Goal: Task Accomplishment & Management: Complete application form

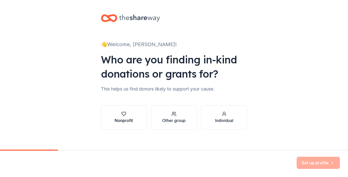
click at [121, 126] on button "Nonprofit" at bounding box center [124, 117] width 46 height 24
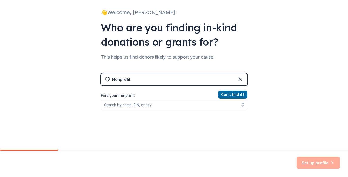
scroll to position [35, 0]
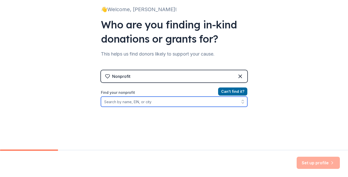
click at [130, 101] on input "Find your nonprofit" at bounding box center [174, 102] width 146 height 10
paste input "[US_EMPLOYER_IDENTIFICATION_NUMBER]"
type input "[US_EMPLOYER_IDENTIFICATION_NUMBER]"
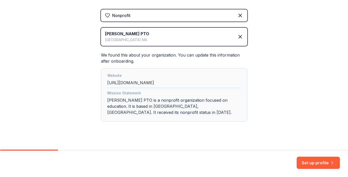
scroll to position [97, 0]
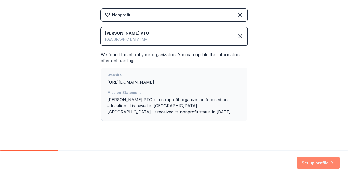
click at [323, 165] on button "Set up profile" at bounding box center [318, 163] width 43 height 12
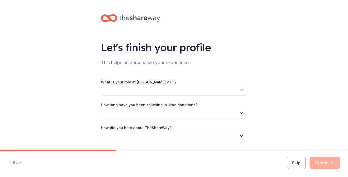
click at [205, 85] on button "button" at bounding box center [174, 90] width 146 height 11
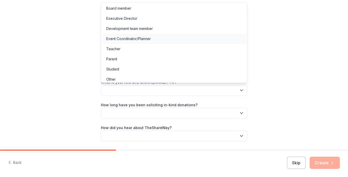
scroll to position [3, 0]
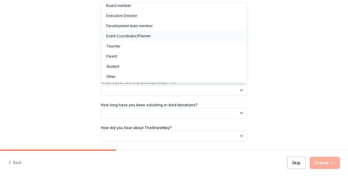
click at [162, 36] on div "Event Coordinator/Planner" at bounding box center [174, 36] width 144 height 10
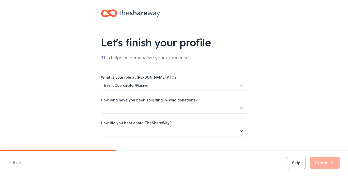
scroll to position [16, 0]
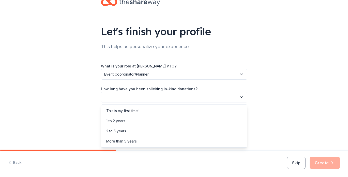
click at [157, 100] on button "button" at bounding box center [174, 97] width 146 height 11
click at [143, 131] on div "2 to 5 years" at bounding box center [174, 131] width 144 height 10
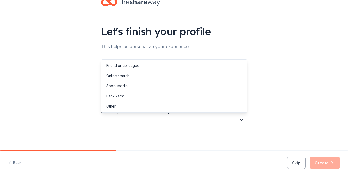
click at [142, 122] on button "button" at bounding box center [174, 120] width 146 height 11
click at [122, 76] on div "Online search" at bounding box center [117, 76] width 23 height 6
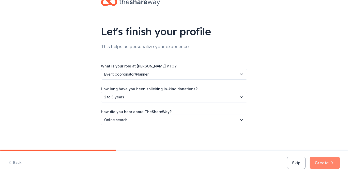
click at [325, 168] on button "Create" at bounding box center [325, 163] width 30 height 12
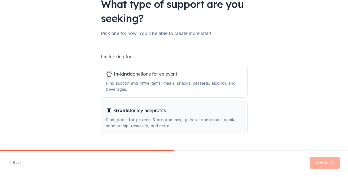
scroll to position [55, 0]
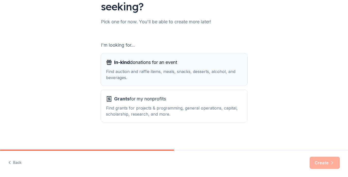
click at [160, 75] on div "Find auction and raffle items, meals, snacks, desserts, alcohol, and beverages." at bounding box center [174, 75] width 136 height 12
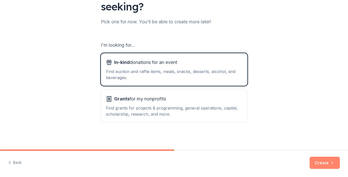
click at [323, 160] on button "Create" at bounding box center [325, 163] width 30 height 12
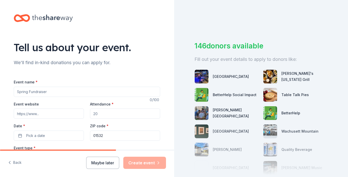
click at [72, 85] on div "Event name *" at bounding box center [87, 88] width 146 height 18
click at [69, 92] on input "Event name *" at bounding box center [87, 92] width 146 height 10
type input "Craft Night"
click at [40, 116] on input "Event website" at bounding box center [49, 114] width 70 height 10
paste input "[URL][DOMAIN_NAME][PERSON_NAME]"
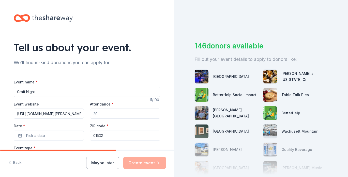
type input "[URL][DOMAIN_NAME][PERSON_NAME]"
click at [124, 117] on input "Attendance *" at bounding box center [125, 114] width 70 height 10
type input "100"
click at [60, 133] on button "Pick a date" at bounding box center [49, 136] width 70 height 10
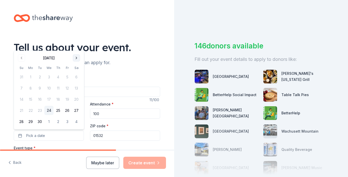
click at [77, 58] on button "Go to next month" at bounding box center [76, 58] width 7 height 7
click at [58, 114] on button "23" at bounding box center [58, 110] width 9 height 9
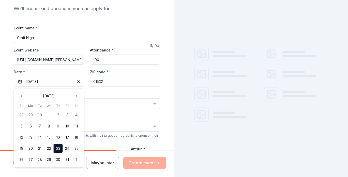
scroll to position [55, 0]
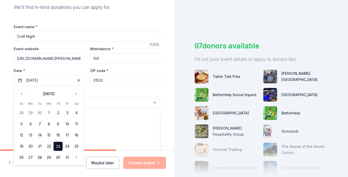
click at [116, 102] on button "Select" at bounding box center [87, 102] width 146 height 11
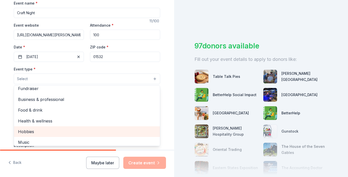
scroll to position [0, 0]
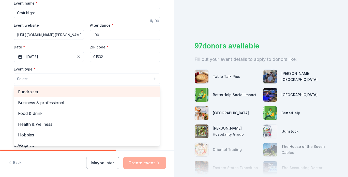
click at [26, 91] on span "Fundraiser" at bounding box center [87, 92] width 138 height 7
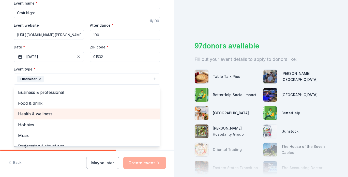
scroll to position [6, 0]
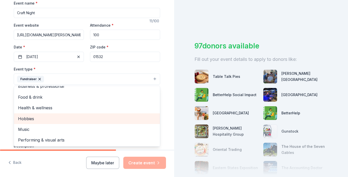
click at [33, 116] on span "Hobbies" at bounding box center [87, 119] width 138 height 7
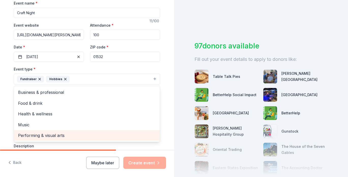
click at [28, 138] on span "Performing & visual arts" at bounding box center [87, 135] width 138 height 7
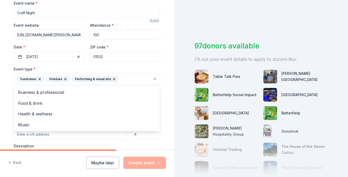
click at [5, 99] on div "Tell us about your event. We'll find in-kind donations you can apply for. Event…" at bounding box center [87, 90] width 174 height 339
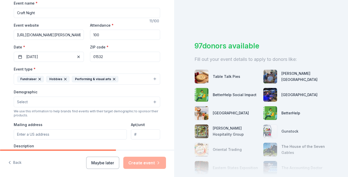
click at [41, 102] on button "Select" at bounding box center [87, 102] width 146 height 11
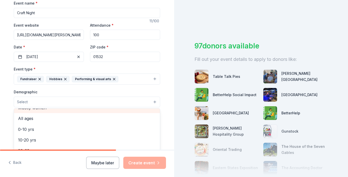
scroll to position [29, 0]
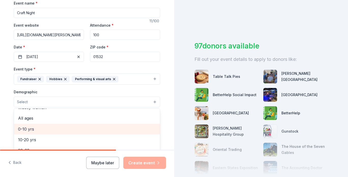
click at [44, 133] on div "0-10 yrs" at bounding box center [87, 129] width 146 height 11
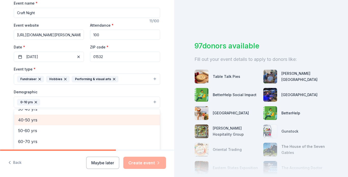
scroll to position [0, 0]
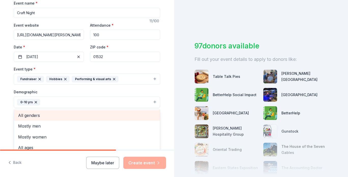
click at [32, 116] on span "All genders" at bounding box center [87, 115] width 138 height 7
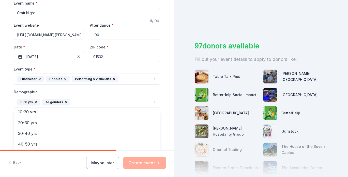
scroll to position [38, 0]
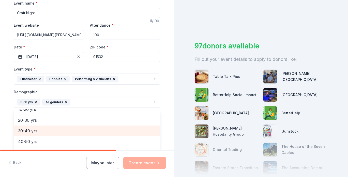
click at [68, 131] on span "30-40 yrs" at bounding box center [87, 131] width 138 height 7
click at [47, 133] on span "40-50 yrs" at bounding box center [87, 131] width 138 height 7
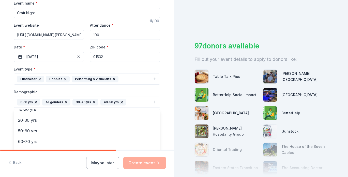
click at [135, 87] on div "Event type * Fundraiser Hobbies Performing & visual arts Demographic 0-10 yrs A…" at bounding box center [87, 120] width 146 height 108
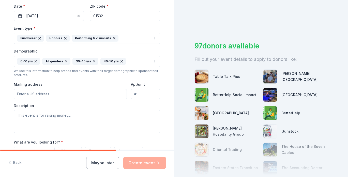
scroll to position [149, 0]
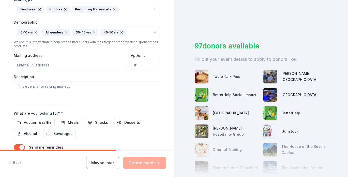
click at [52, 64] on input "Mailing address" at bounding box center [70, 65] width 113 height 10
click at [21, 65] on input "[STREET_ADDRESS][PERSON_NAME]" at bounding box center [70, 65] width 113 height 10
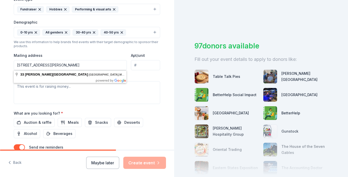
type input "[STREET_ADDRESS][PERSON_NAME]"
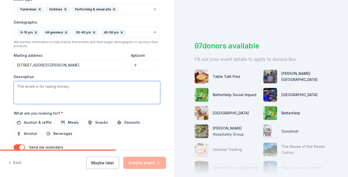
click at [55, 98] on textarea at bounding box center [87, 92] width 146 height 23
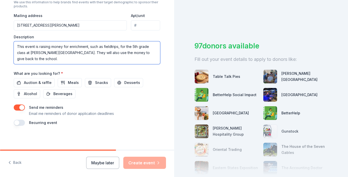
scroll to position [189, 0]
type textarea "This event is raising money for enrichment, such as fieldtrips, for the 5th gra…"
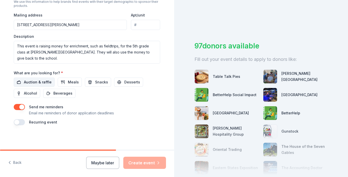
click at [31, 81] on span "Auction & raffle" at bounding box center [38, 82] width 28 height 6
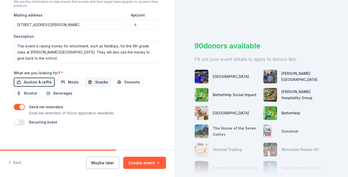
click at [96, 85] on span "Snacks" at bounding box center [101, 82] width 13 height 6
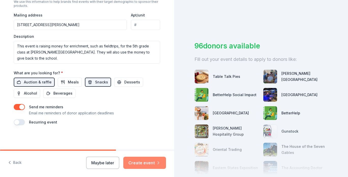
click at [150, 161] on button "Create event" at bounding box center [144, 163] width 43 height 12
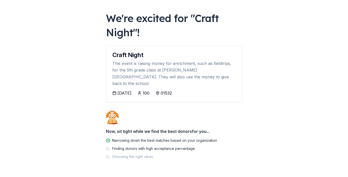
scroll to position [30, 0]
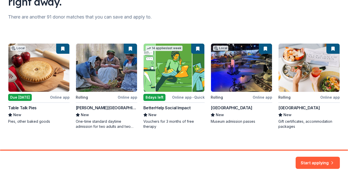
scroll to position [64, 0]
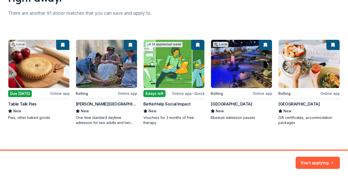
click at [16, 95] on div "Local Due [DATE] Online app Table Talk Pies New Pies, other baked goods Rolling…" at bounding box center [174, 83] width 332 height 86
click at [57, 93] on div "Local Due [DATE] Online app Table Talk Pies New Pies, other baked goods Rolling…" at bounding box center [174, 83] width 332 height 86
click at [44, 60] on div "Local Due [DATE] Online app Table Talk Pies New Pies, other baked goods Rolling…" at bounding box center [174, 83] width 332 height 86
click at [32, 119] on div "Local Due [DATE] Online app Table Talk Pies New Pies, other baked goods Rolling…" at bounding box center [174, 83] width 332 height 86
drag, startPoint x: 39, startPoint y: 106, endPoint x: 9, endPoint y: 105, distance: 30.8
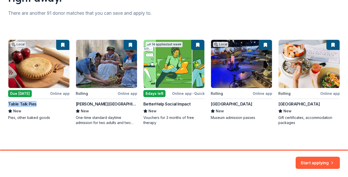
click at [9, 105] on div "Local Due [DATE] Online app Table Talk Pies New Pies, other baked goods Rolling…" at bounding box center [174, 83] width 332 height 86
copy div "Table Talk Pies"
click at [307, 154] on div "Start applying" at bounding box center [174, 164] width 348 height 26
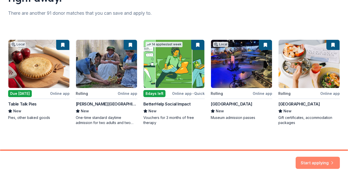
click at [308, 161] on button "Start applying" at bounding box center [318, 160] width 44 height 12
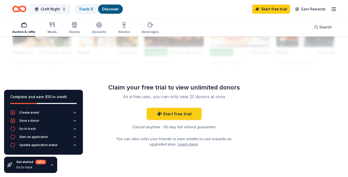
scroll to position [512, 0]
